Goal: Navigation & Orientation: Find specific page/section

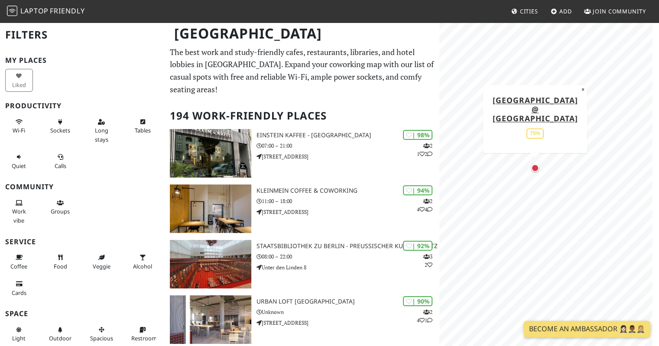
click at [414, 168] on div "Map marker" at bounding box center [535, 168] width 8 height 8
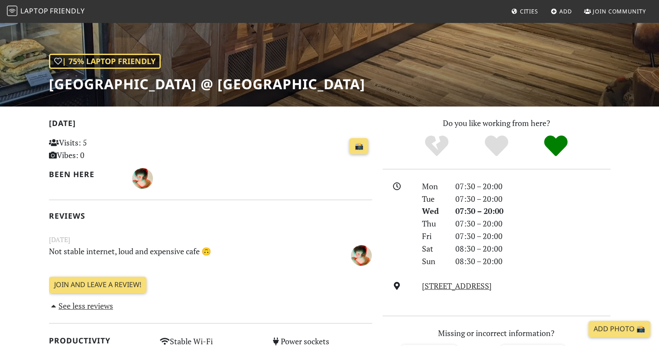
scroll to position [95, 0]
